Goal: Register for event/course

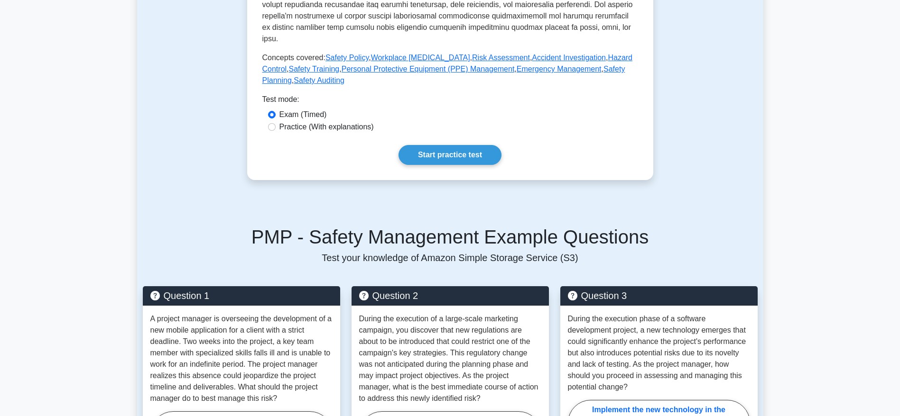
scroll to position [411, 0]
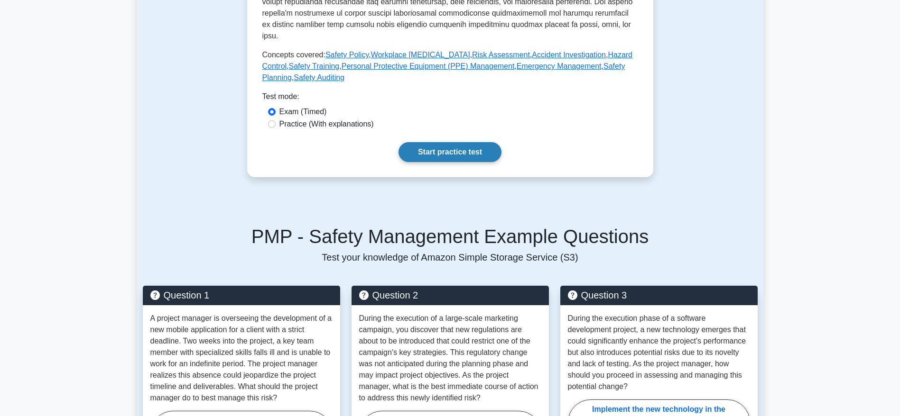
click at [451, 142] on link "Start practice test" at bounding box center [449, 152] width 103 height 20
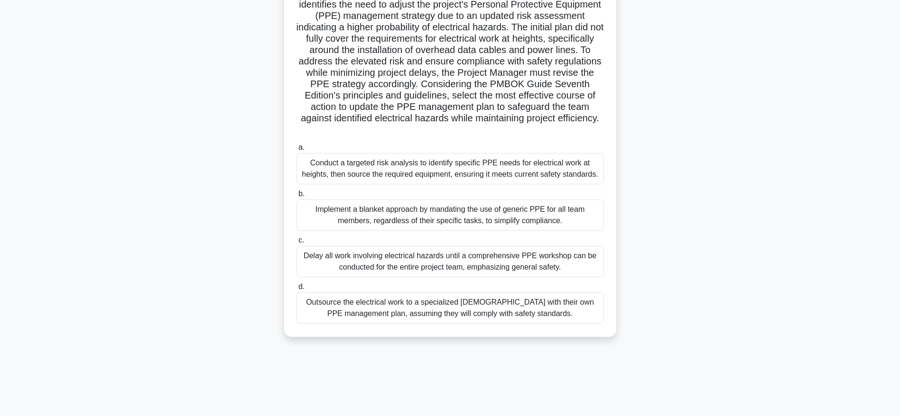
scroll to position [96, 0]
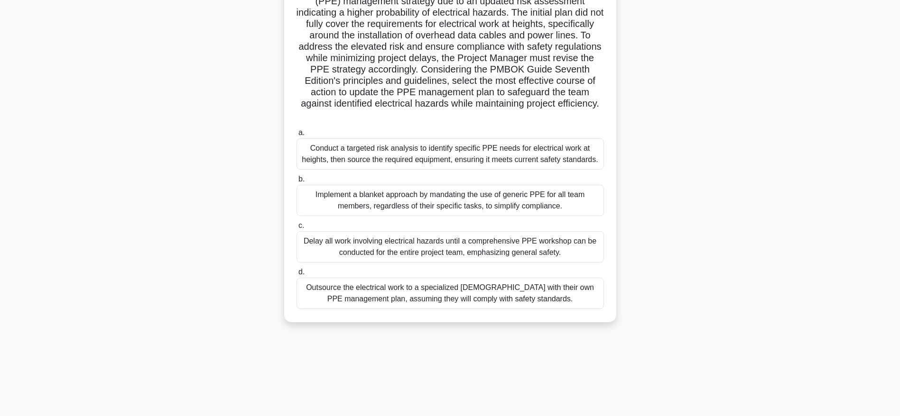
click at [471, 148] on div "Conduct a targeted risk analysis to identify specific PPE needs for electrical …" at bounding box center [449, 154] width 307 height 31
click at [296, 136] on input "a. Conduct a targeted risk analysis to identify specific PPE needs for electric…" at bounding box center [296, 133] width 0 height 6
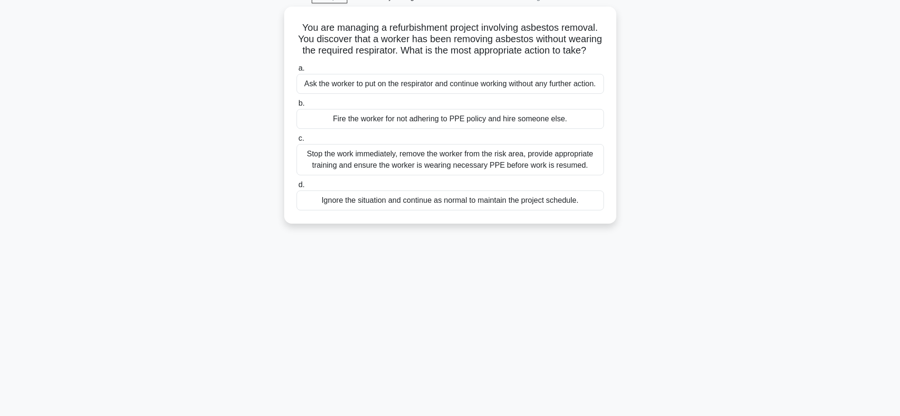
scroll to position [0, 0]
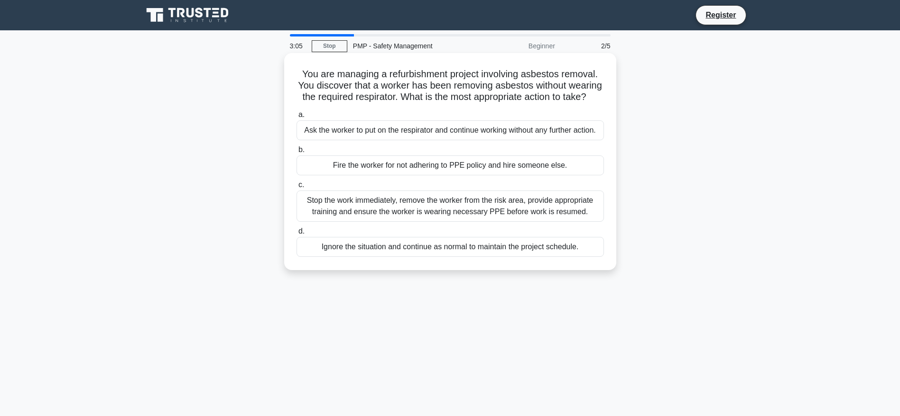
click at [523, 222] on div "Stop the work immediately, remove the worker from the risk area, provide approp…" at bounding box center [449, 206] width 307 height 31
click at [296, 188] on input "c. Stop the work immediately, remove the worker from the risk area, provide app…" at bounding box center [296, 185] width 0 height 6
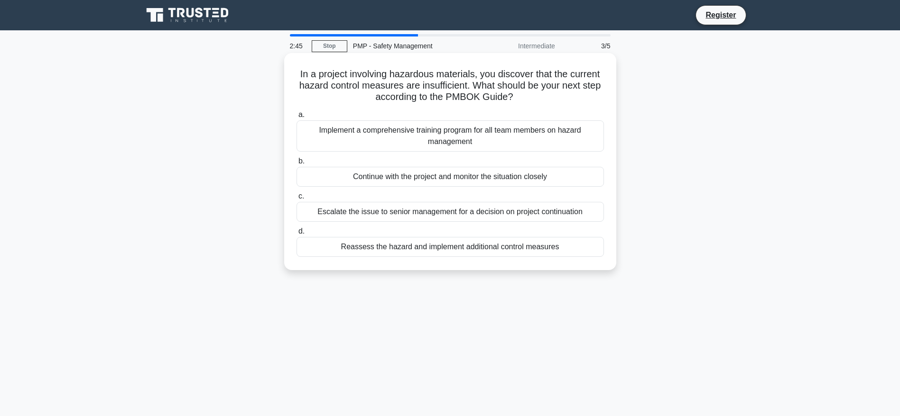
click at [486, 139] on div "Implement a comprehensive training program for all team members on hazard manag…" at bounding box center [449, 135] width 307 height 31
click at [296, 118] on input "a. Implement a comprehensive training program for all team members on hazard ma…" at bounding box center [296, 115] width 0 height 6
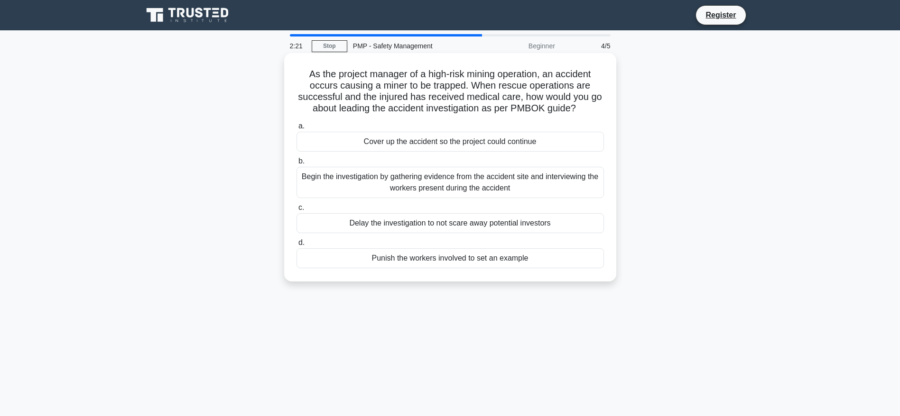
click at [480, 177] on div "Begin the investigation by gathering evidence from the accident site and interv…" at bounding box center [449, 182] width 307 height 31
click at [296, 165] on input "b. Begin the investigation by gathering evidence from the accident site and int…" at bounding box center [296, 161] width 0 height 6
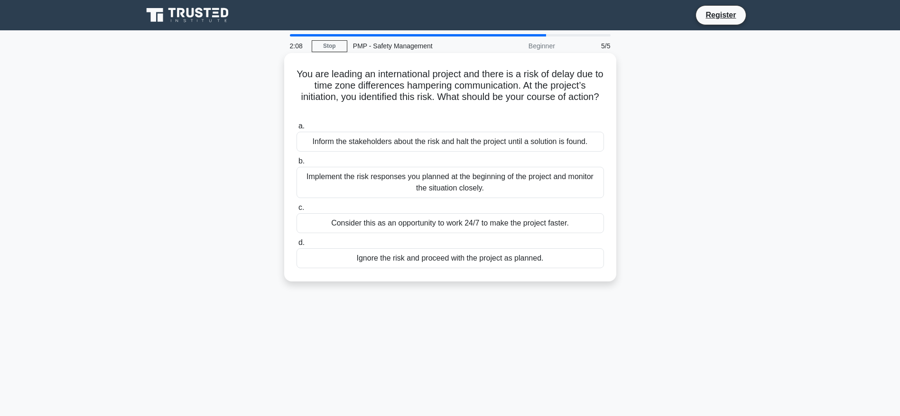
click at [523, 191] on div "Implement the risk responses you planned at the beginning of the project and mo…" at bounding box center [449, 182] width 307 height 31
click at [296, 165] on input "b. Implement the risk responses you planned at the beginning of the project and…" at bounding box center [296, 161] width 0 height 6
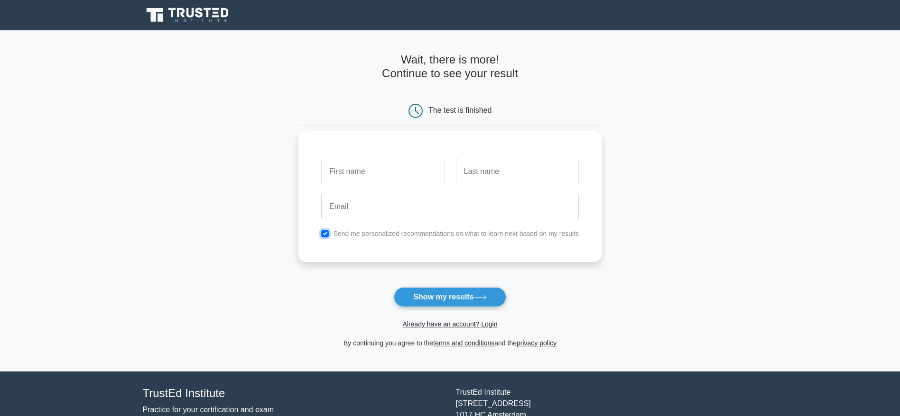
click at [327, 236] on input "checkbox" at bounding box center [325, 234] width 8 height 8
checkbox input "false"
click at [481, 297] on icon at bounding box center [480, 297] width 13 height 5
type input "s"
type input "l"
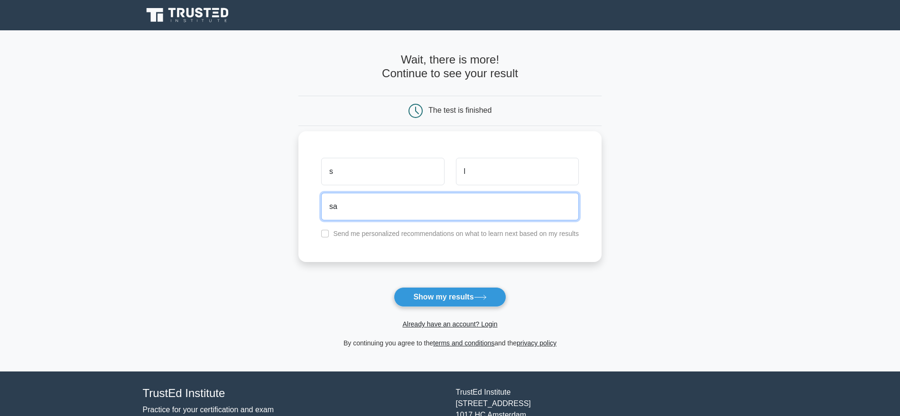
type input "sakina.lokhandwala@doselect.com"
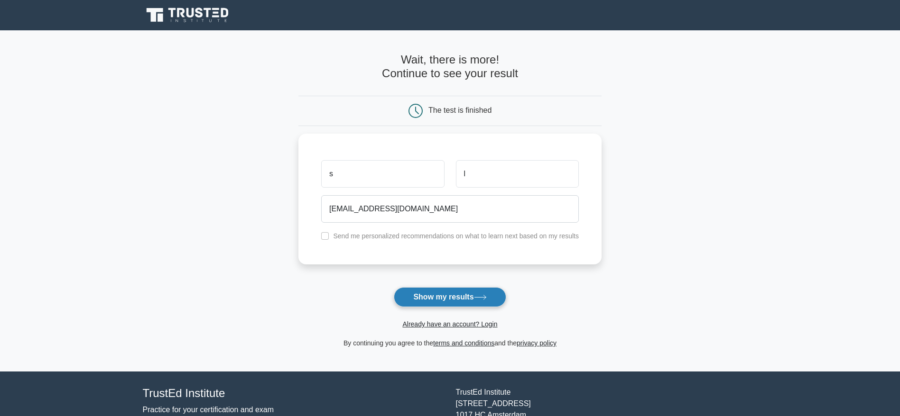
click at [477, 298] on icon at bounding box center [480, 297] width 13 height 5
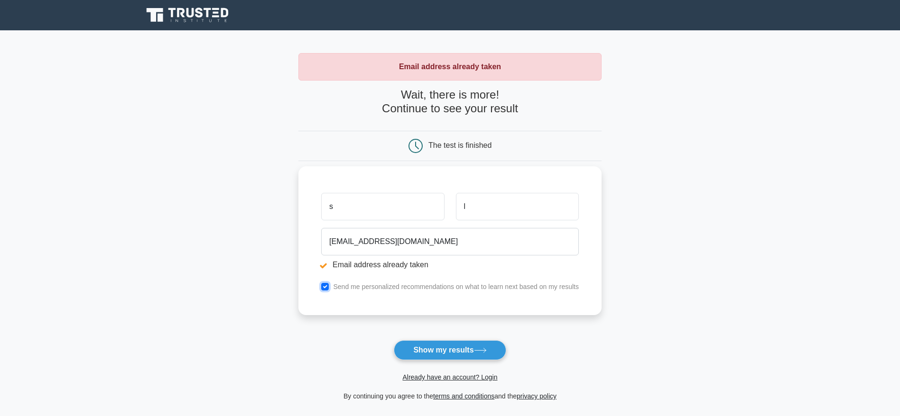
click at [327, 286] on input "checkbox" at bounding box center [325, 287] width 8 height 8
checkbox input "false"
click at [418, 349] on button "Show my results" at bounding box center [450, 351] width 112 height 20
